Goal: Navigation & Orientation: Find specific page/section

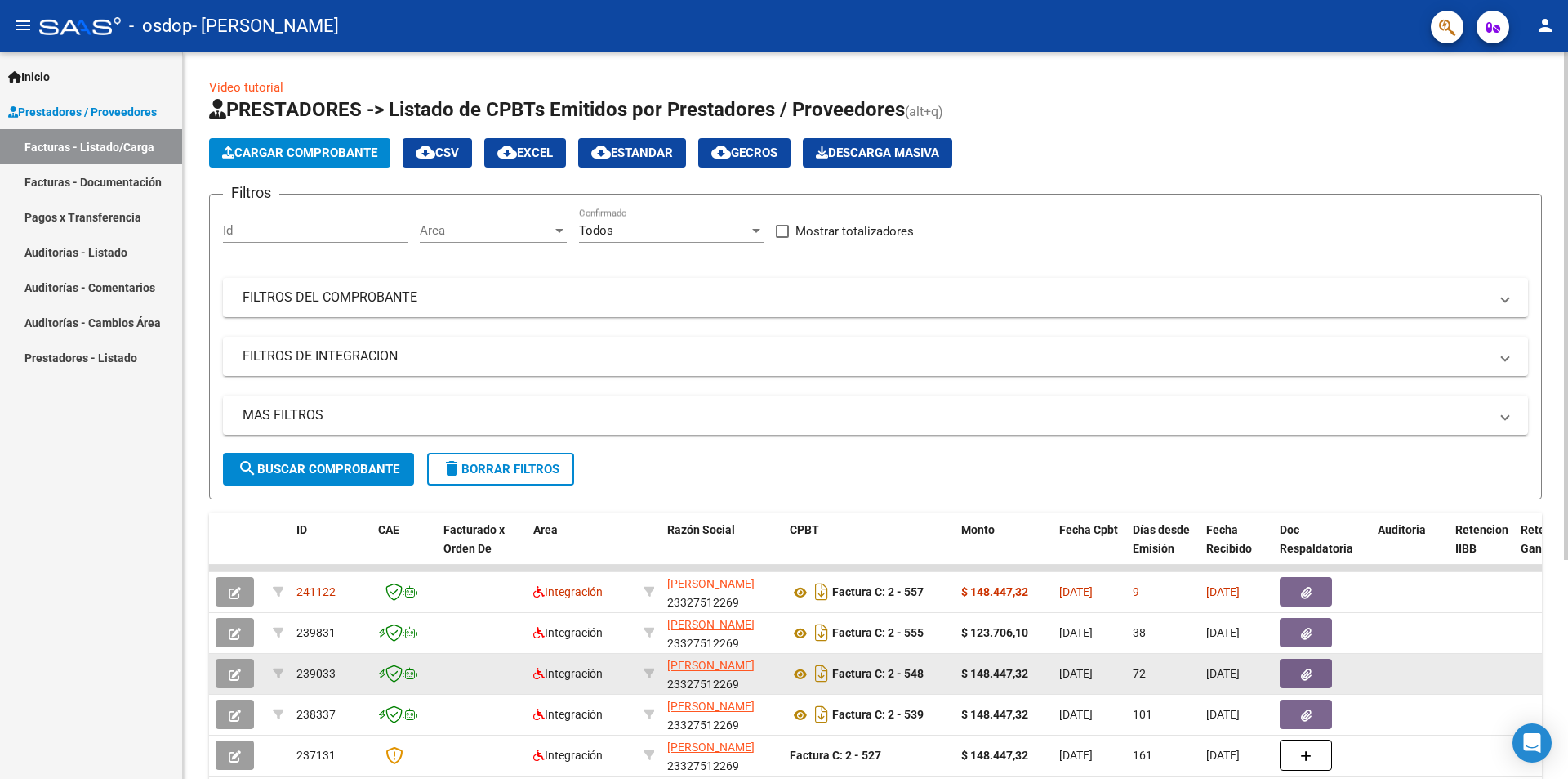
scroll to position [81, 0]
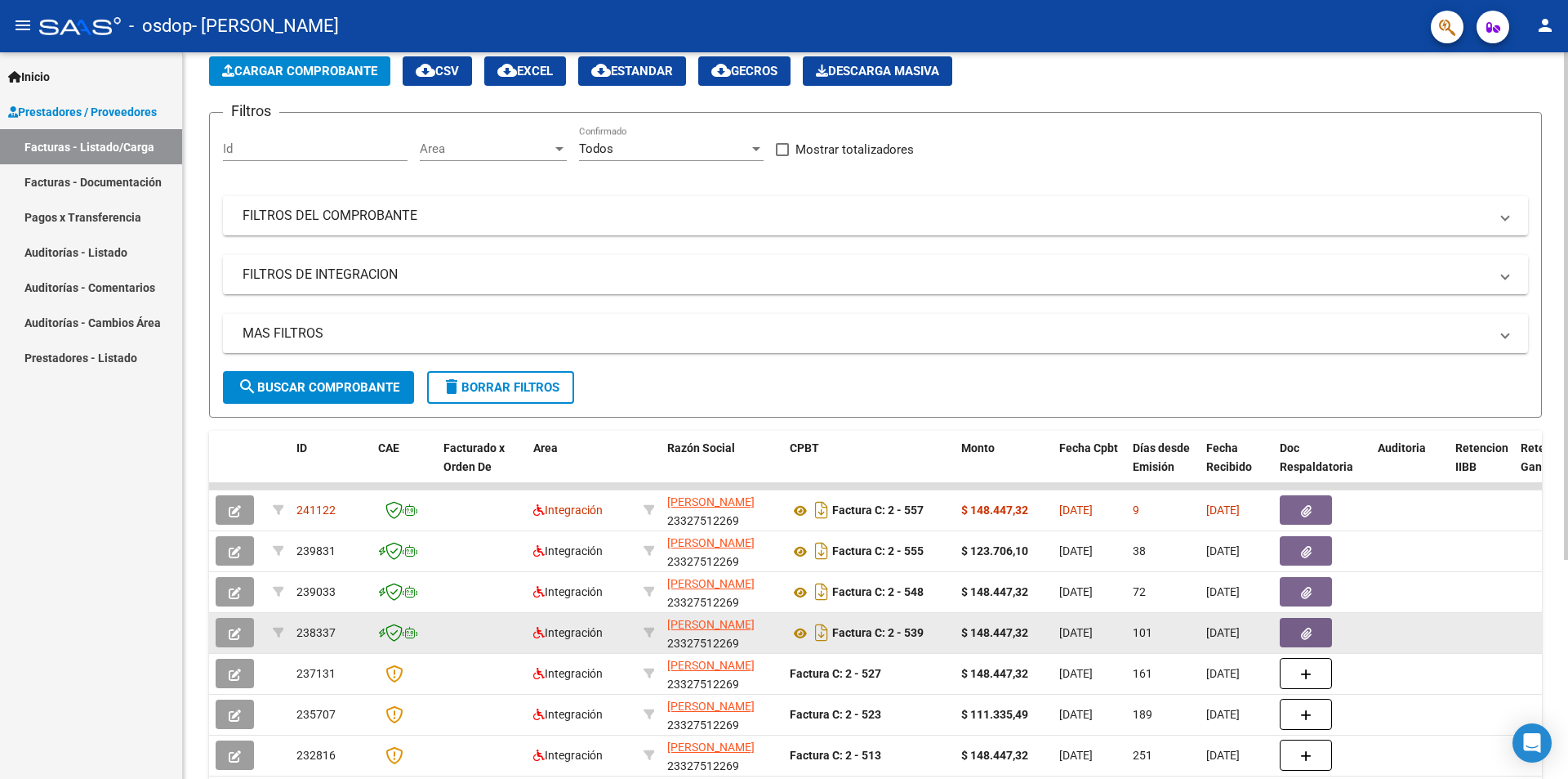
click at [1153, 635] on div "101" at bounding box center [1163, 633] width 60 height 19
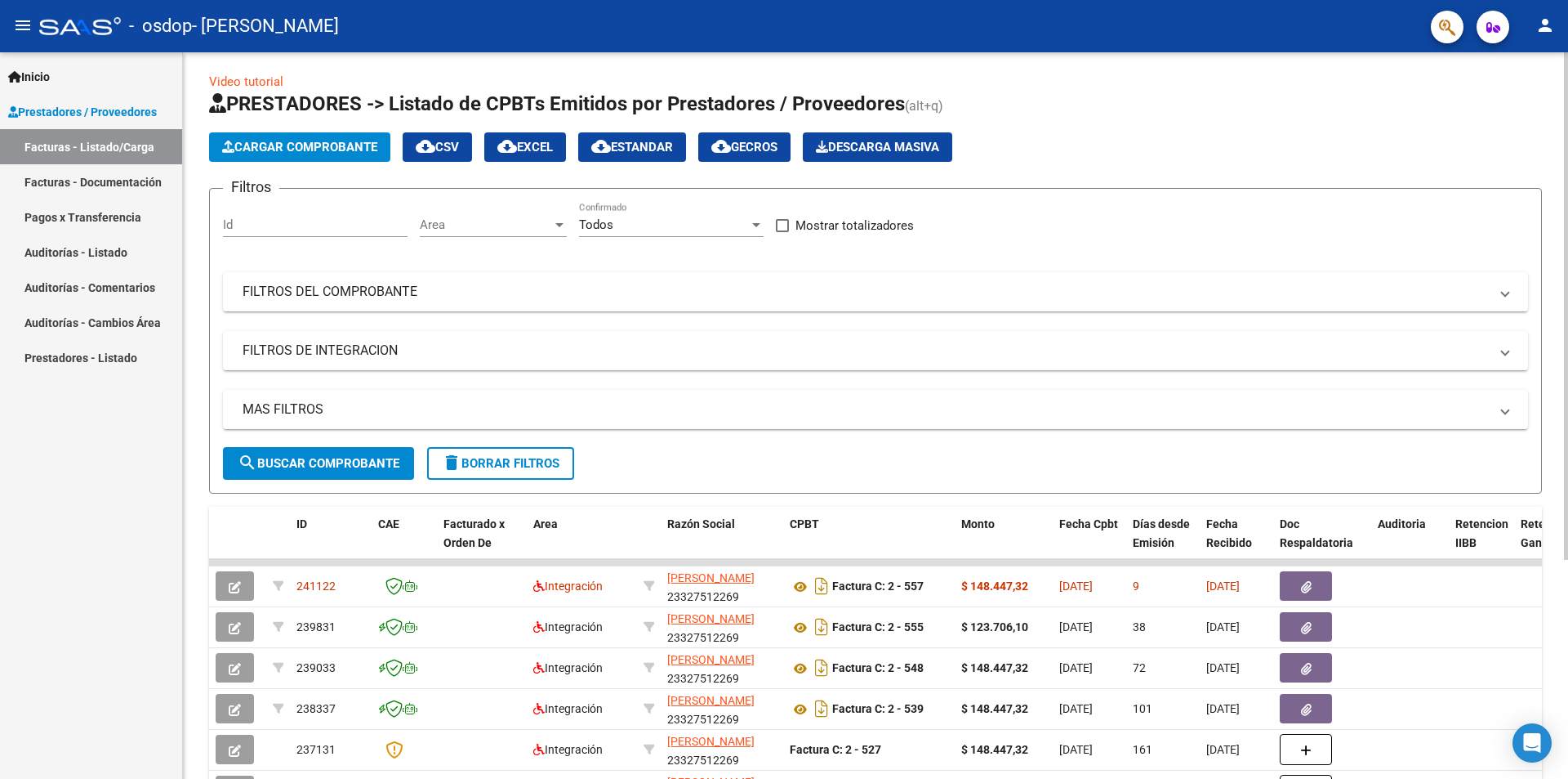
scroll to position [0, 0]
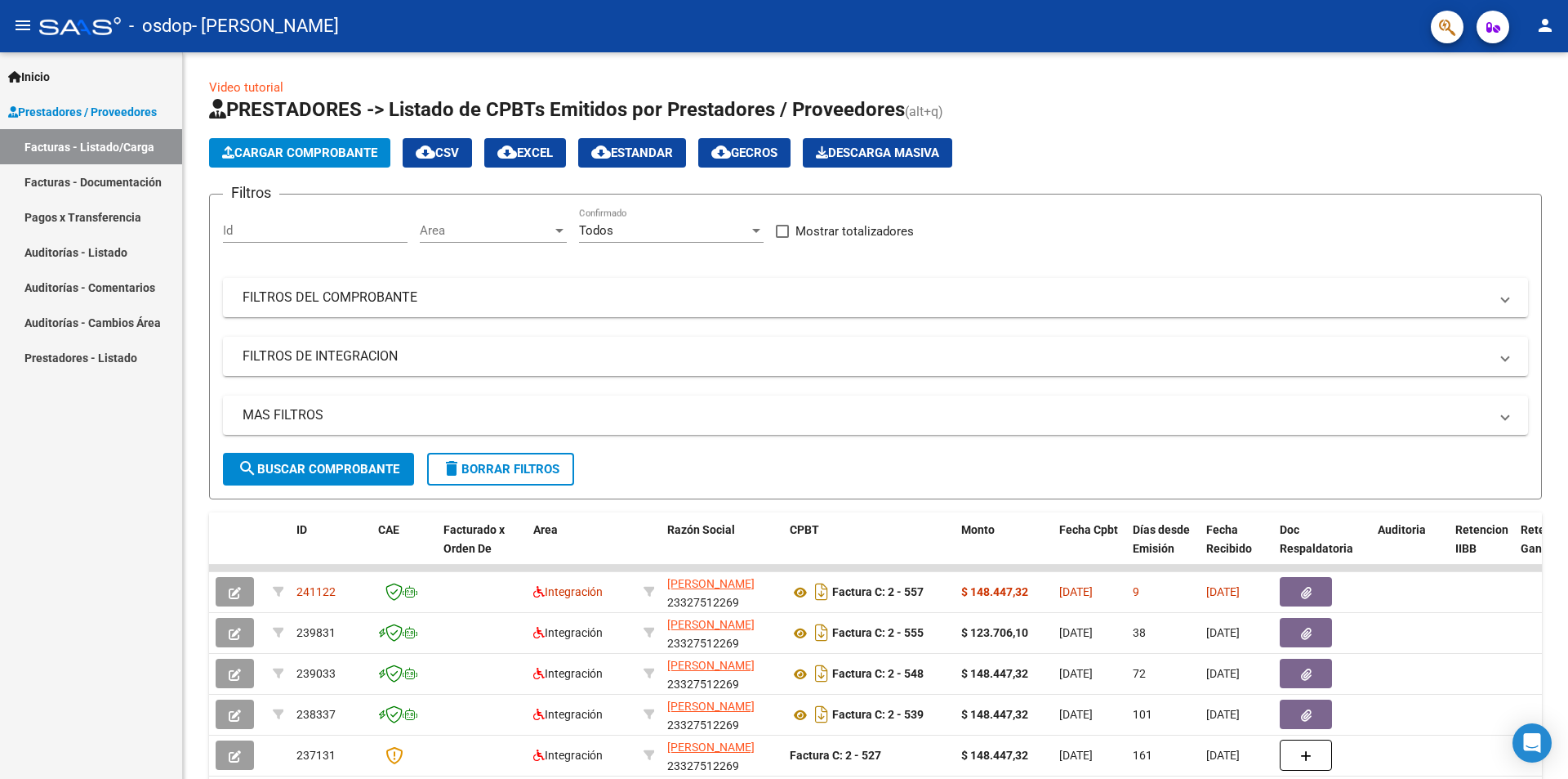
click at [88, 220] on link "Pagos x Transferencia" at bounding box center [90, 216] width 182 height 35
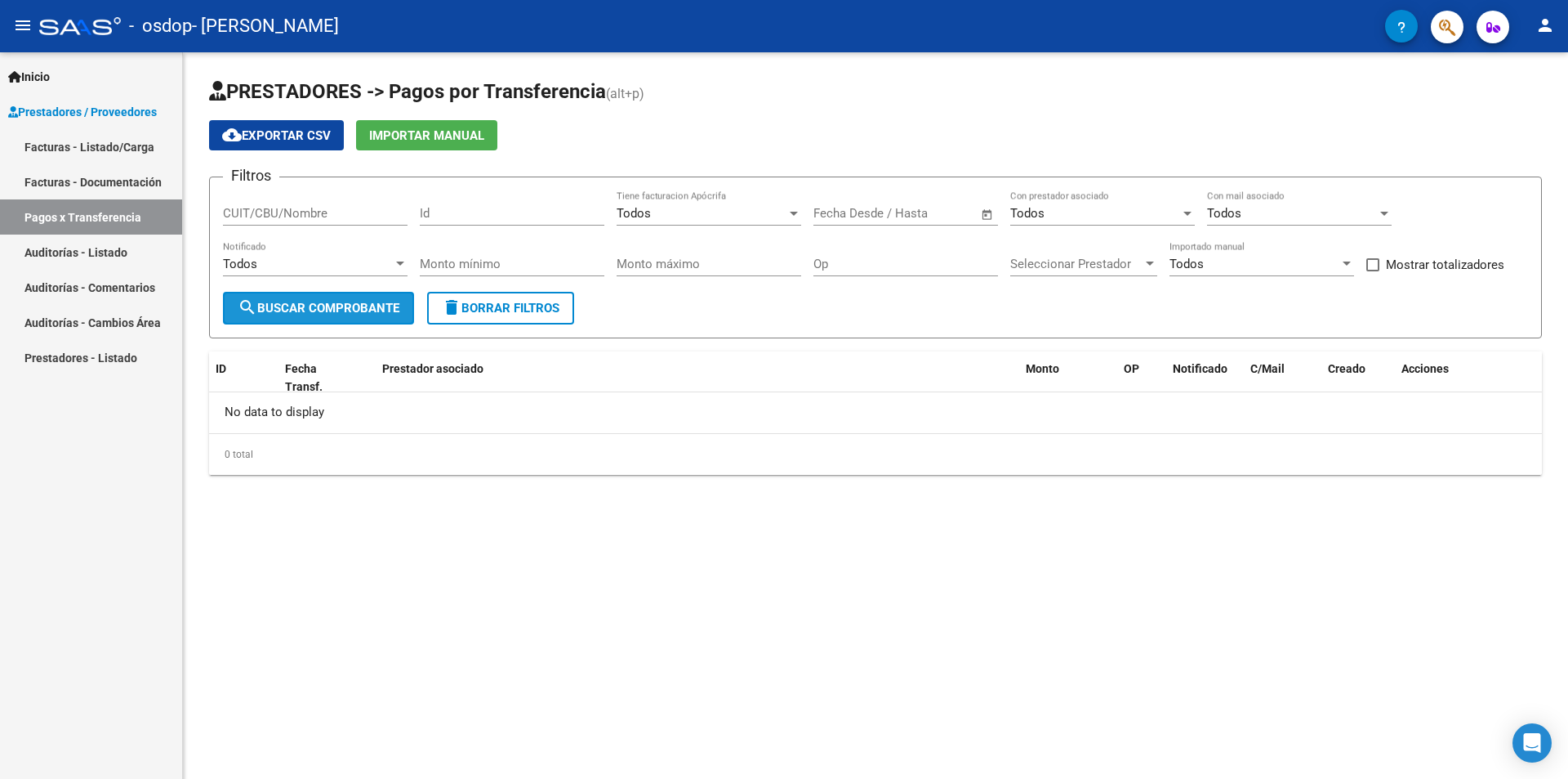
click at [334, 304] on span "search Buscar Comprobante" at bounding box center [318, 308] width 162 height 15
click at [358, 301] on span "search Buscar Comprobante" at bounding box center [318, 308] width 162 height 15
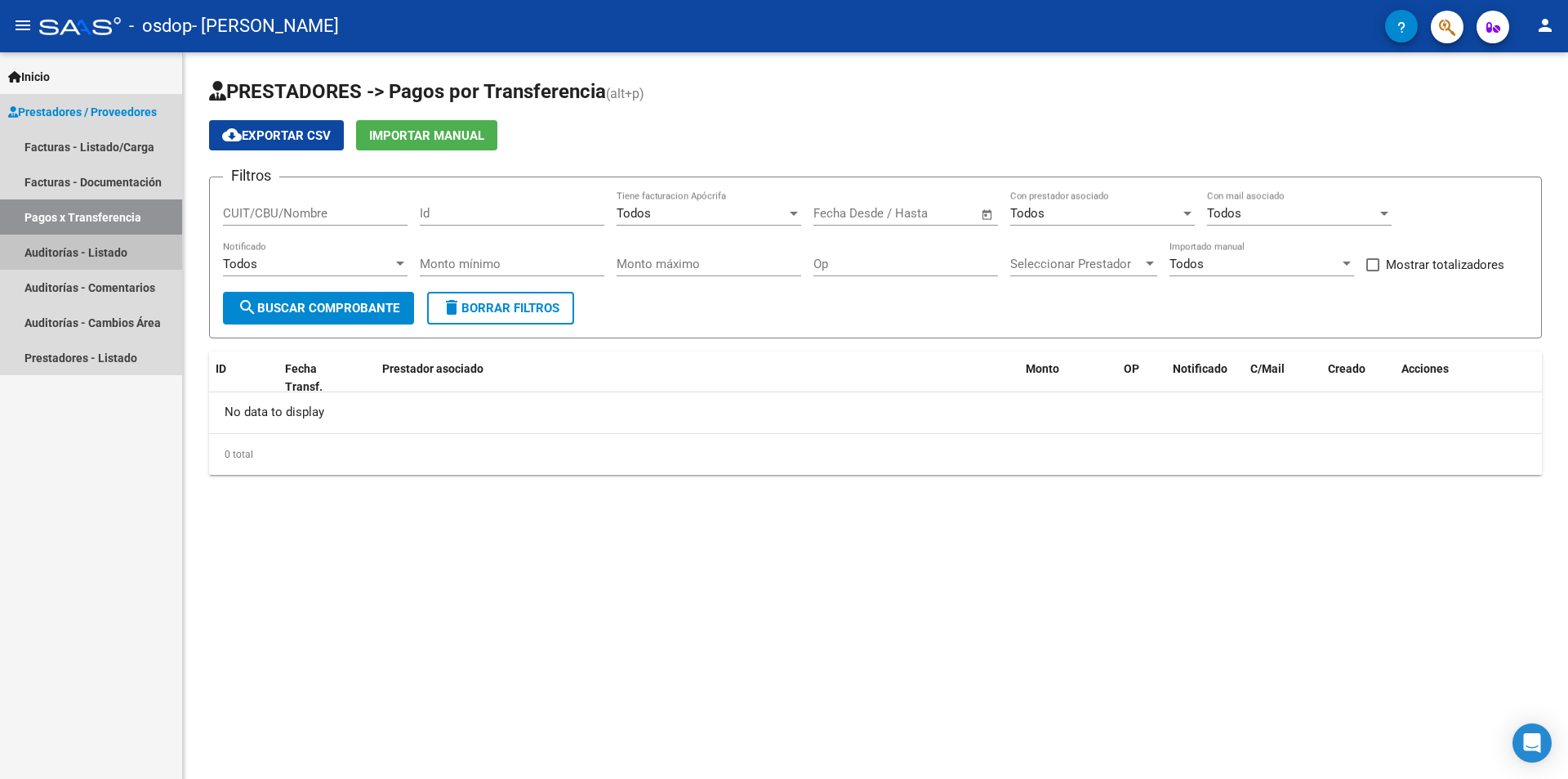
click at [110, 253] on link "Auditorías - Listado" at bounding box center [90, 252] width 182 height 35
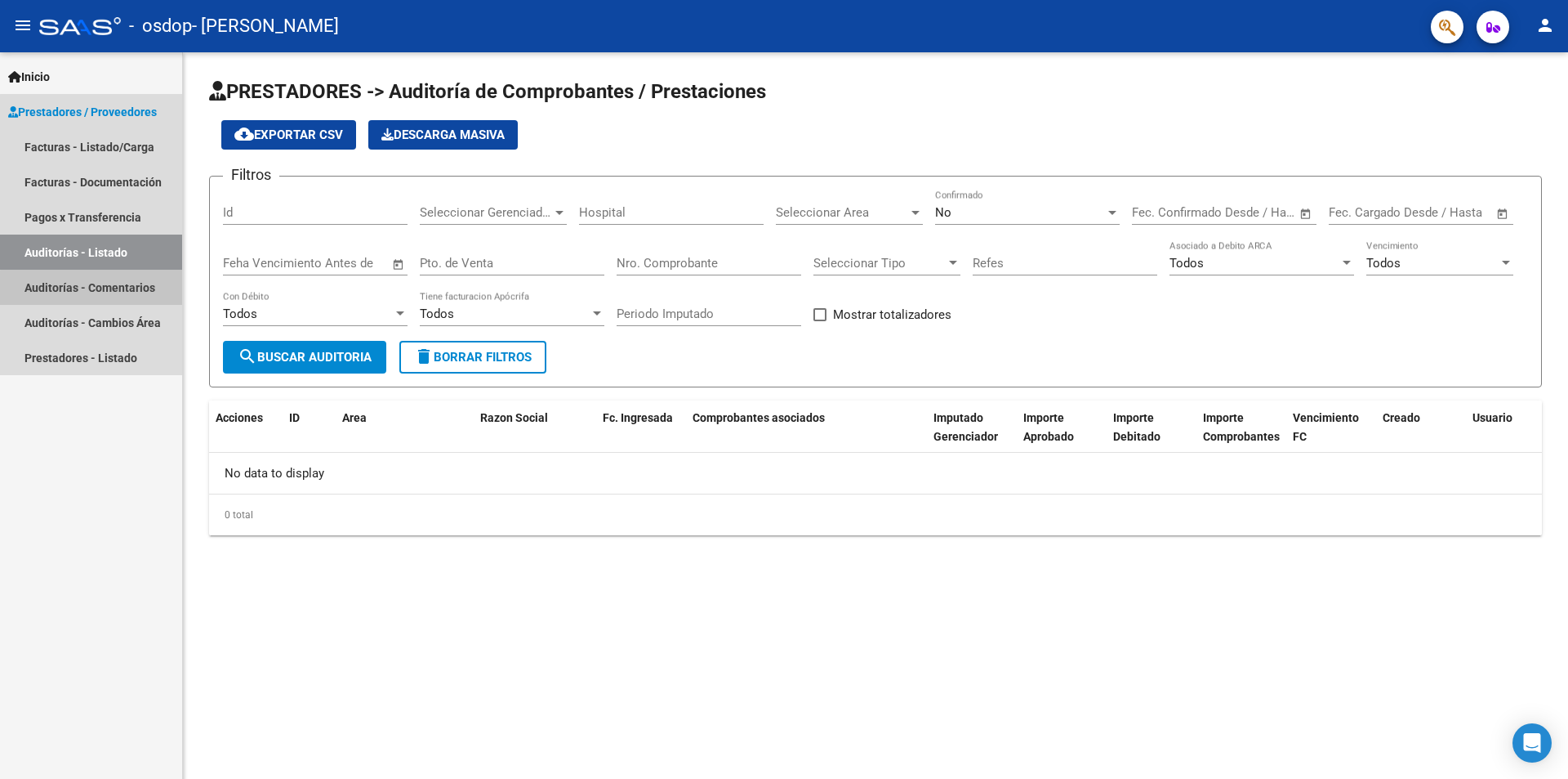
click at [108, 290] on link "Auditorías - Comentarios" at bounding box center [90, 287] width 182 height 35
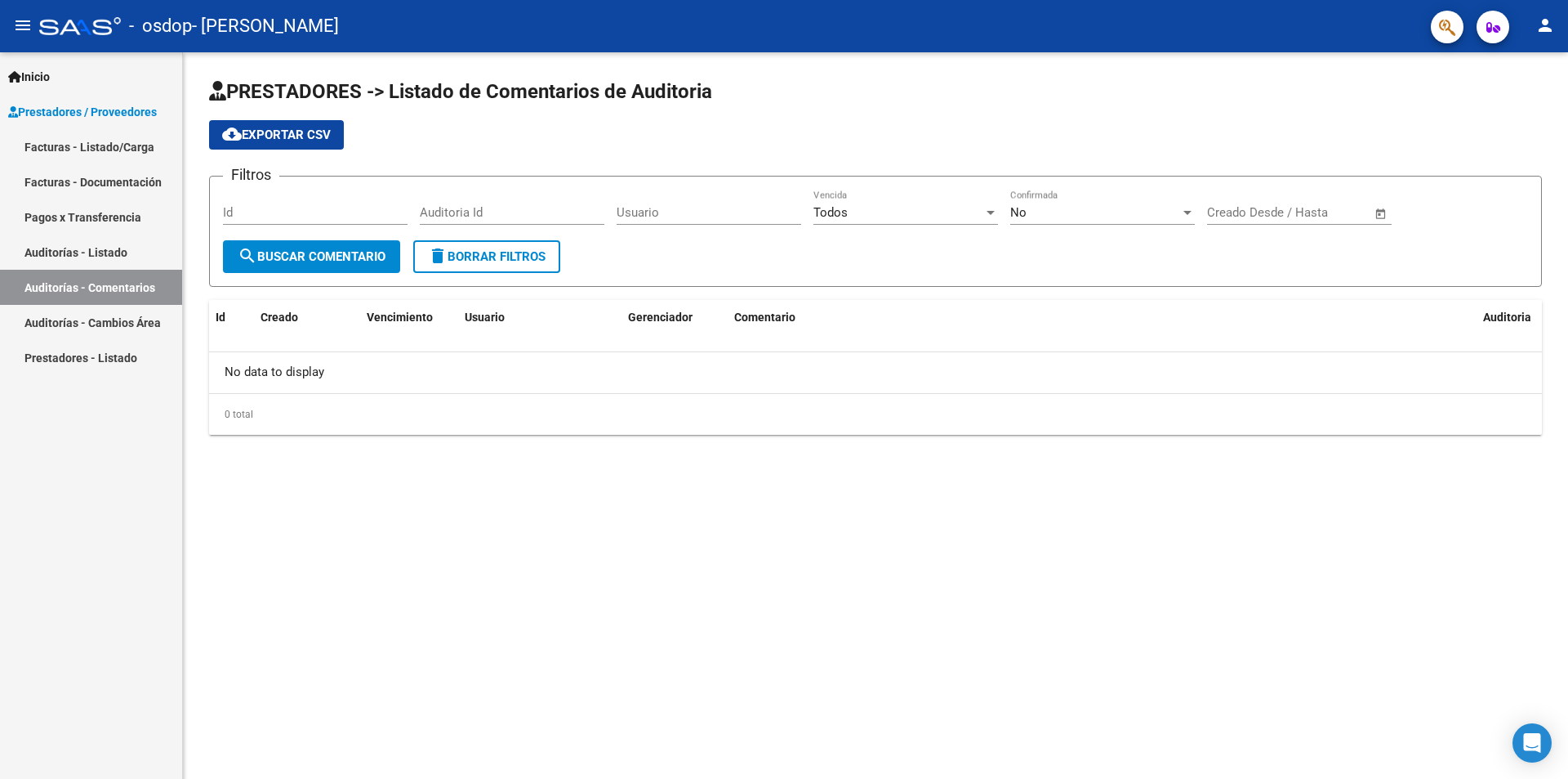
click at [90, 324] on link "Auditorías - Cambios Área" at bounding box center [90, 322] width 182 height 35
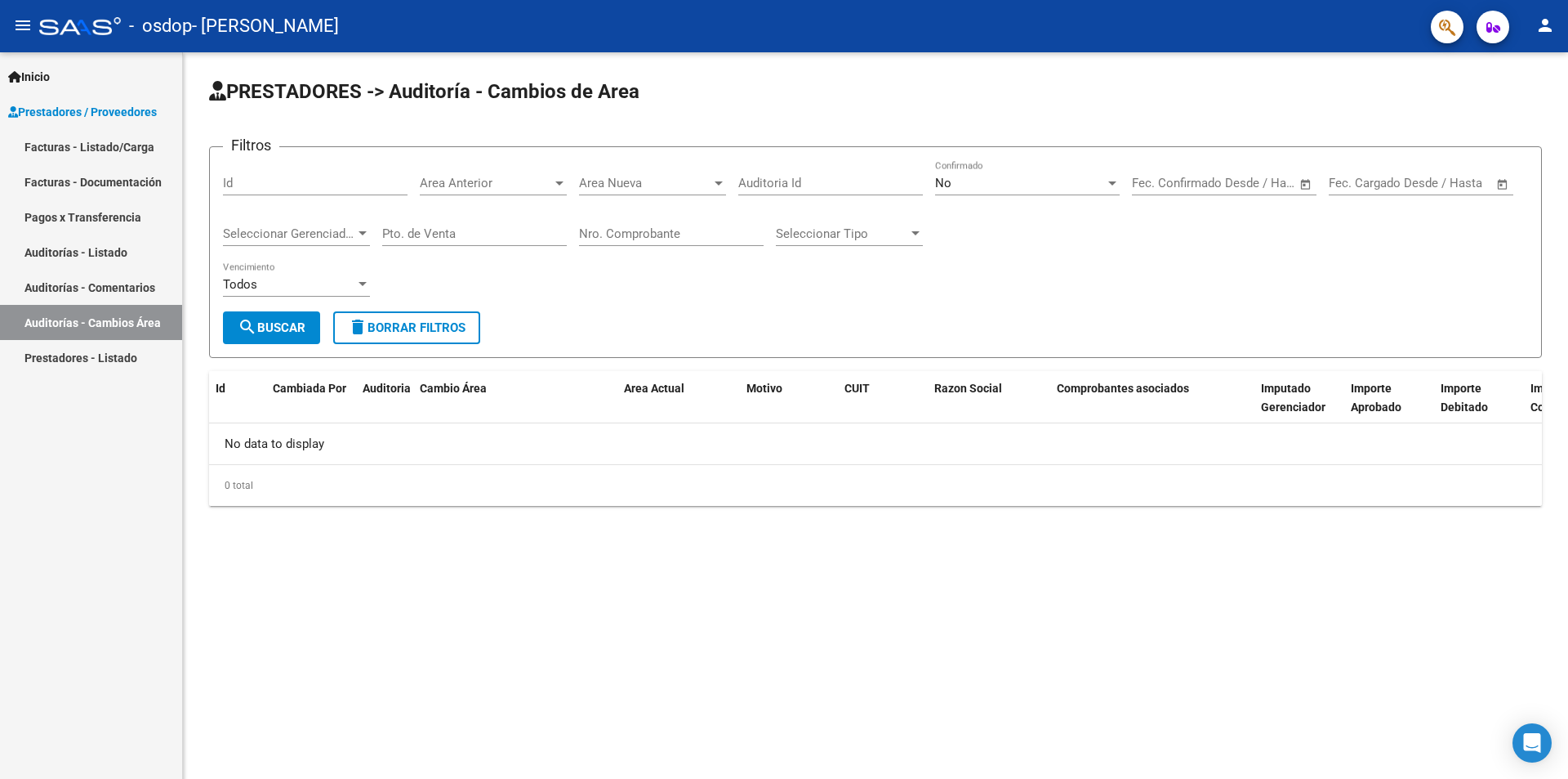
click at [65, 343] on link "Prestadores - Listado" at bounding box center [90, 357] width 182 height 35
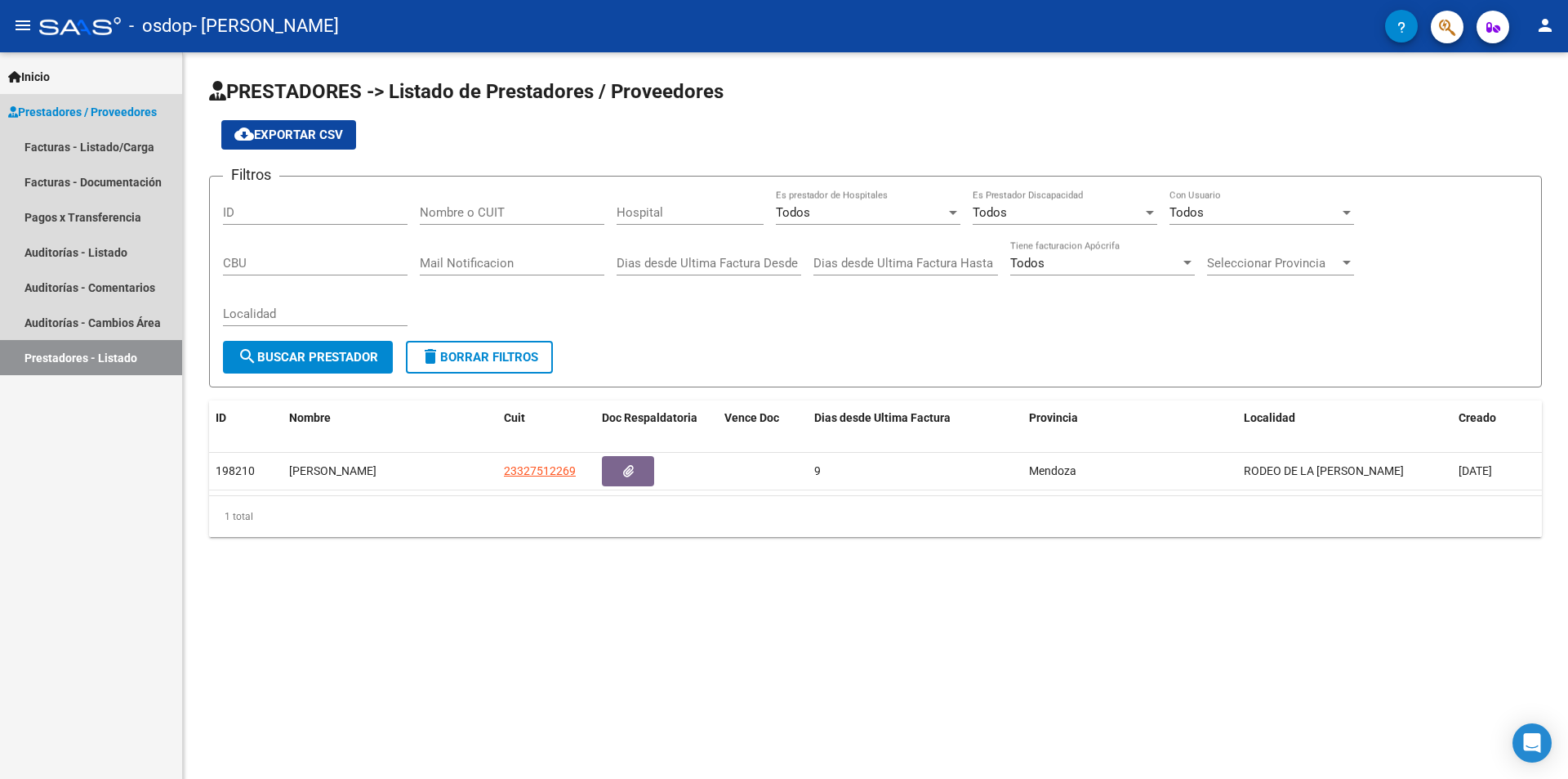
click at [105, 112] on span "Prestadores / Proveedores" at bounding box center [82, 112] width 149 height 18
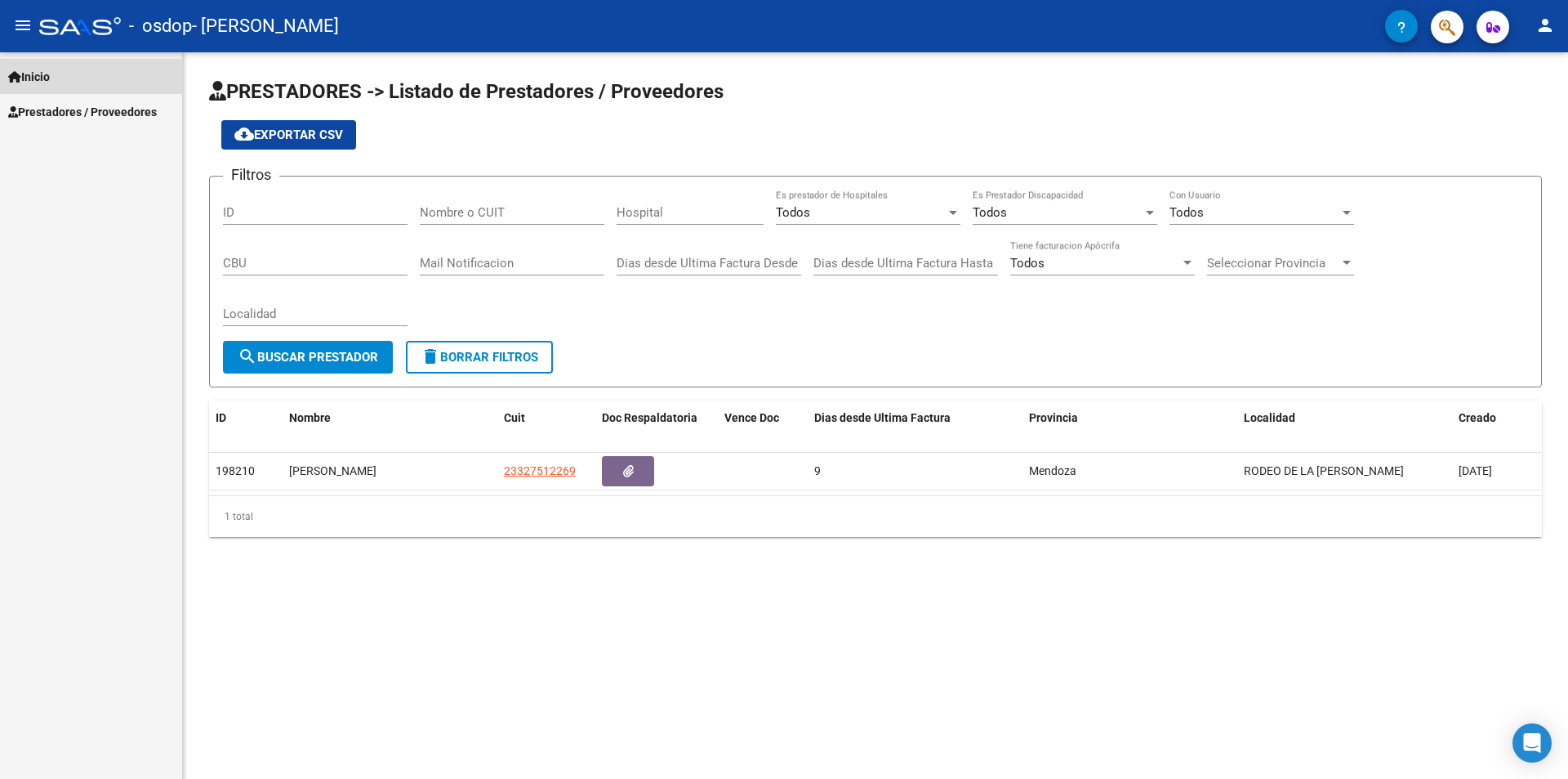
click at [37, 72] on span "Inicio" at bounding box center [29, 77] width 42 height 18
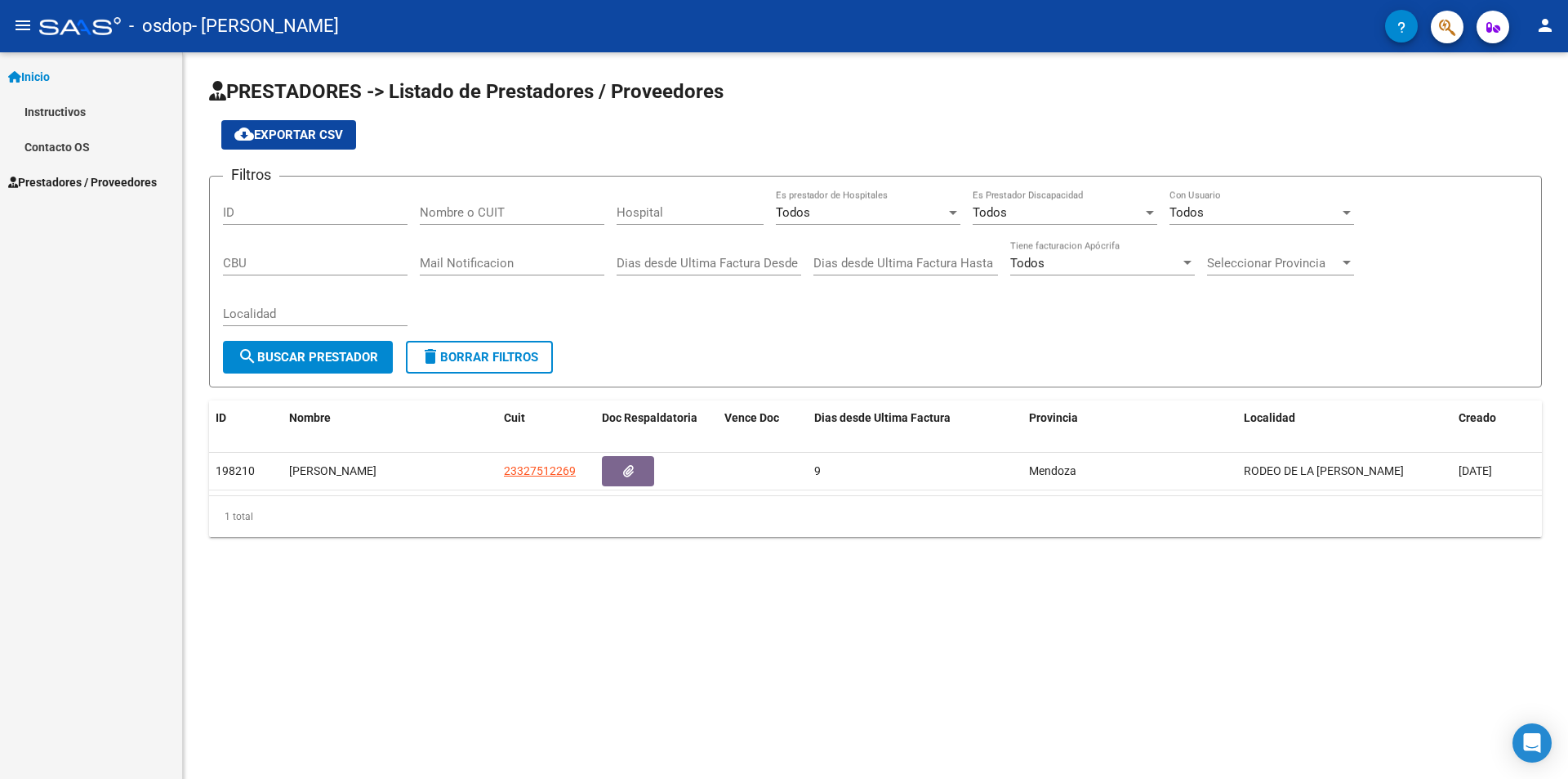
click at [50, 102] on link "Instructivos" at bounding box center [90, 111] width 182 height 35
